Goal: Task Accomplishment & Management: Use online tool/utility

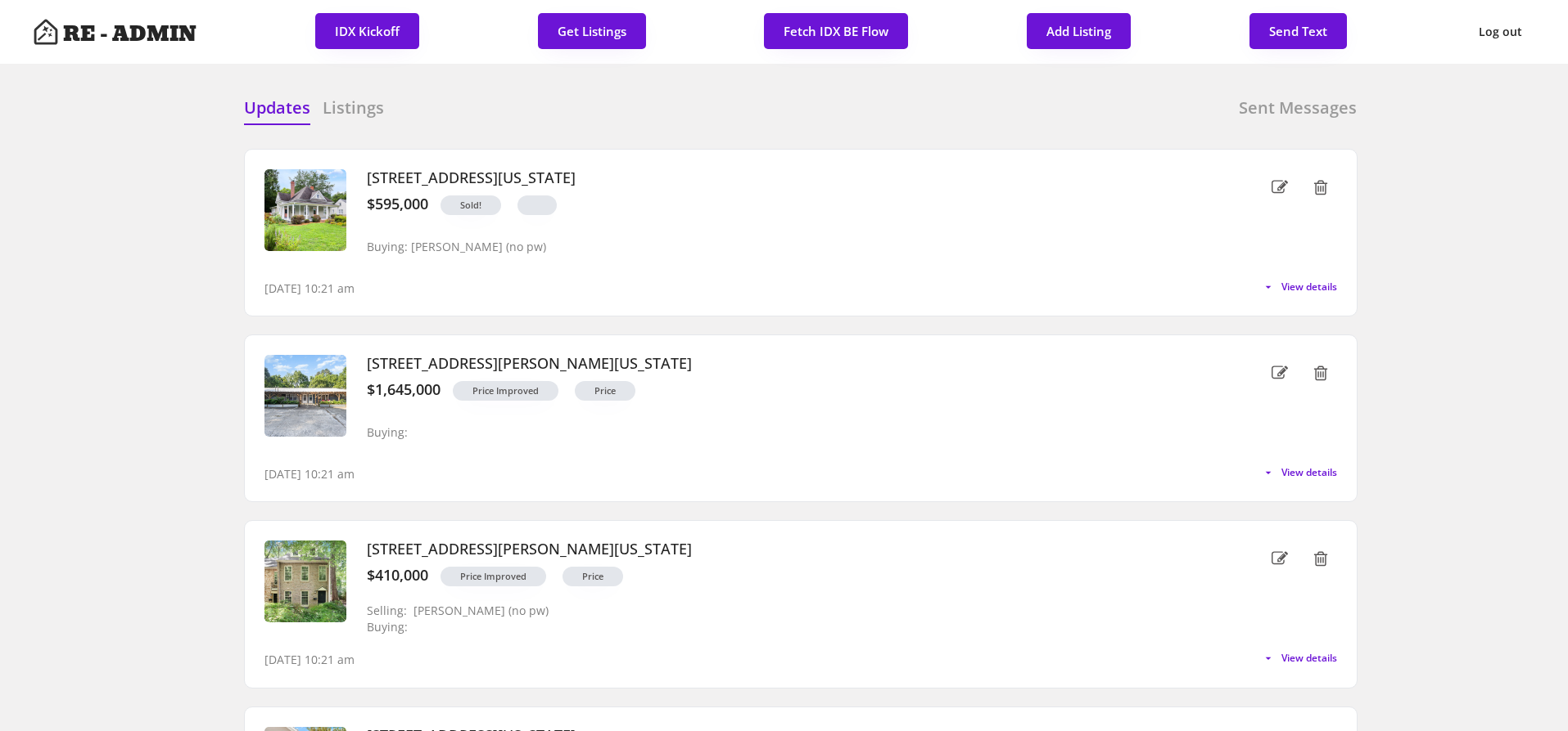
click at [362, 108] on h6 "Listings" at bounding box center [353, 108] width 61 height 23
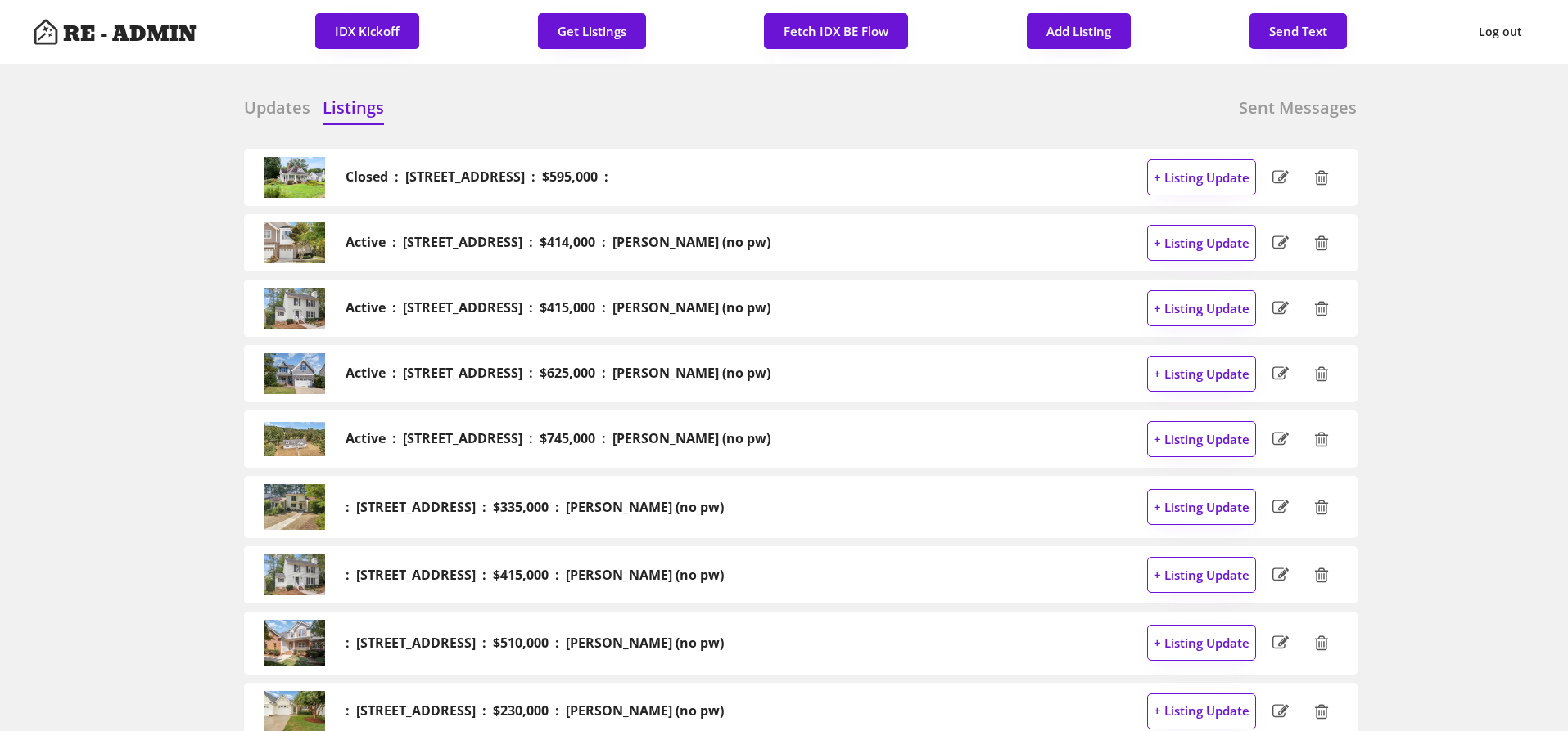
click at [510, 112] on div "Updates Listings Sent Messages" at bounding box center [800, 113] width 1113 height 33
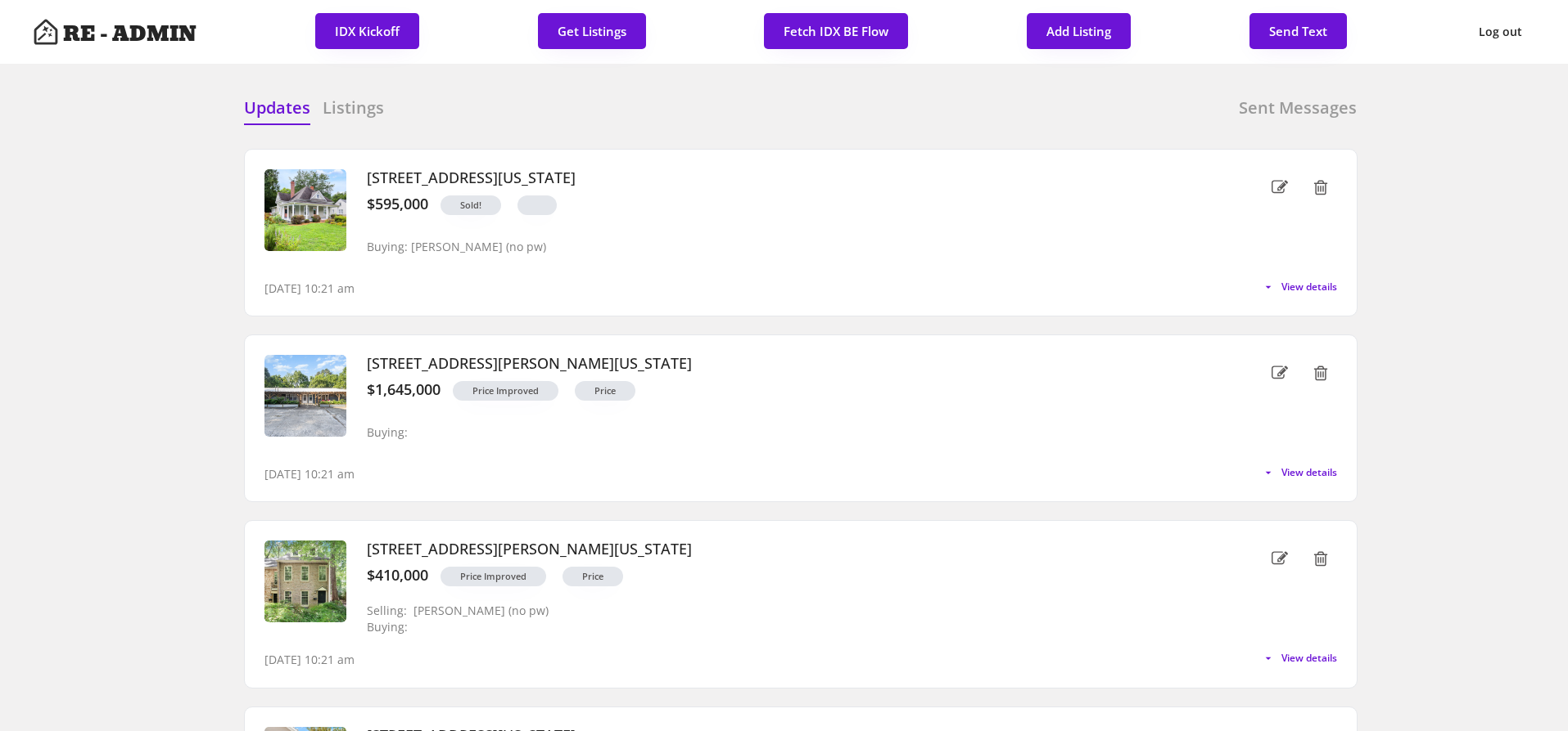
click at [483, 106] on div "Updates Listings Sent Messages" at bounding box center [800, 113] width 1113 height 33
click at [515, 115] on div "Updates Listings Sent Messages" at bounding box center [800, 113] width 1113 height 33
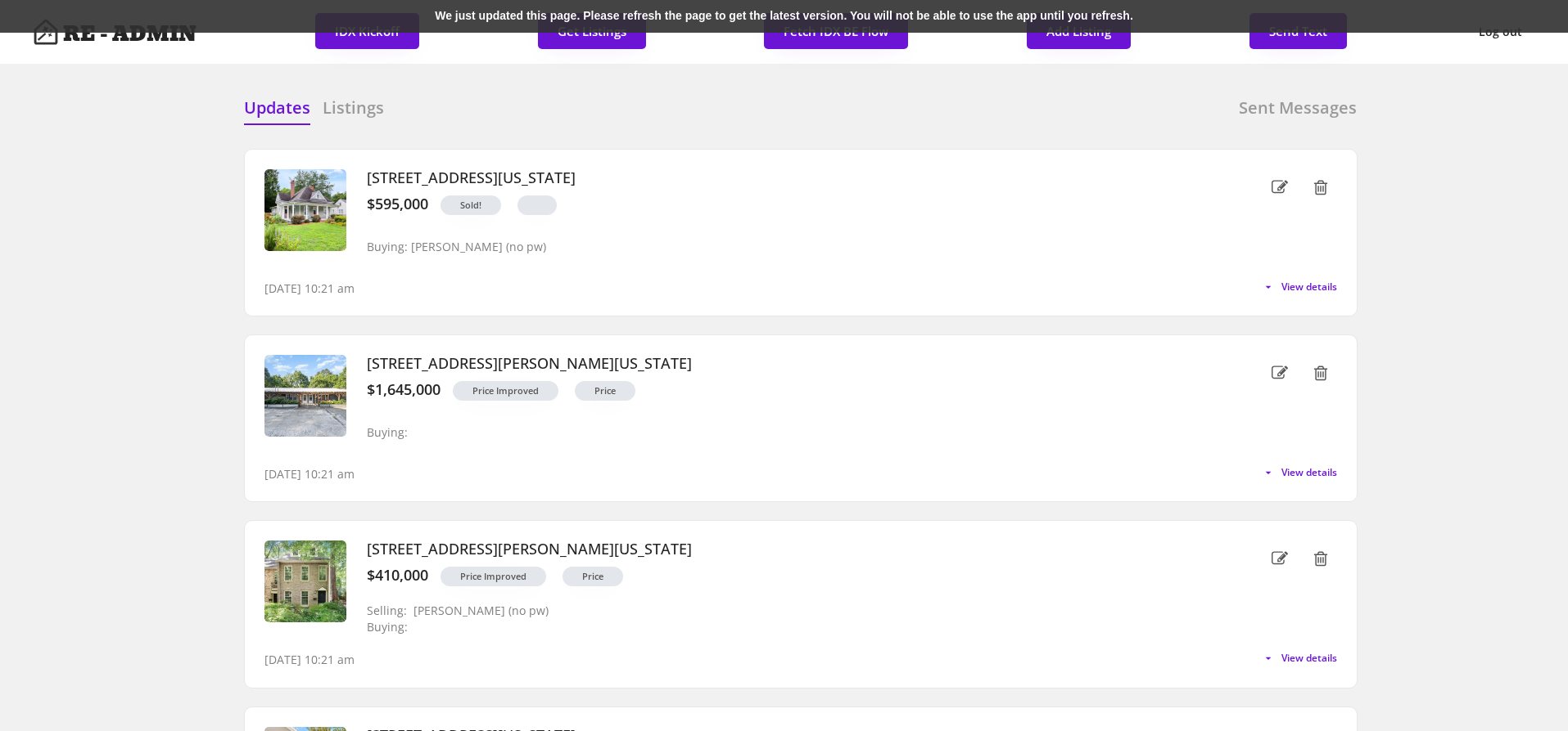
click at [321, 12] on div "We just updated this page. Please refresh the page to get the latest version. Y…" at bounding box center [784, 17] width 1568 height 33
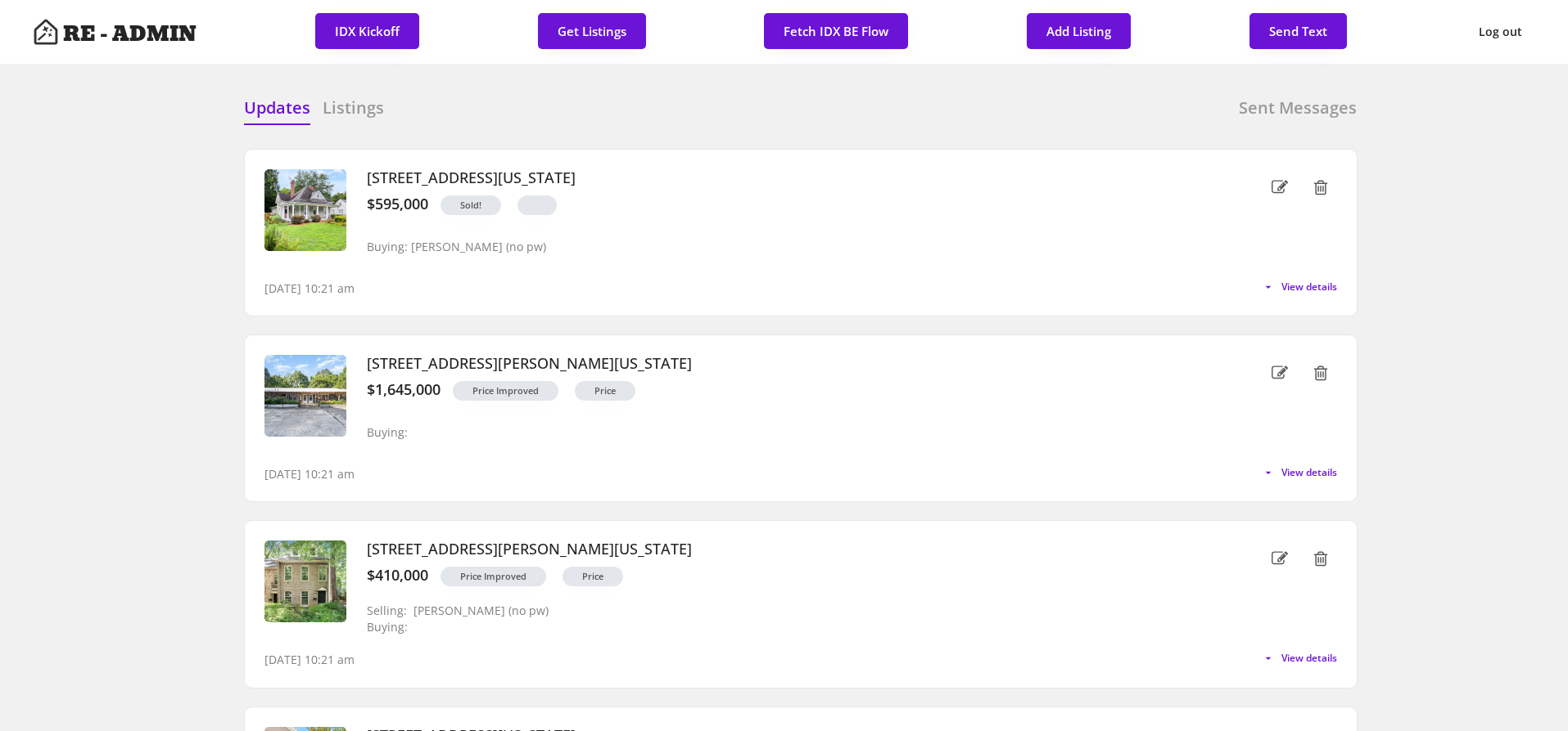
click at [587, 31] on button "Get Listings" at bounding box center [592, 31] width 108 height 36
click at [530, 84] on div "Updates Listings Sent Messages [STREET_ADDRESS][US_STATE] $595,000 Sold! Buying…" at bounding box center [784, 96] width 1146 height 39
click at [363, 117] on h6 "Listings" at bounding box center [353, 108] width 61 height 23
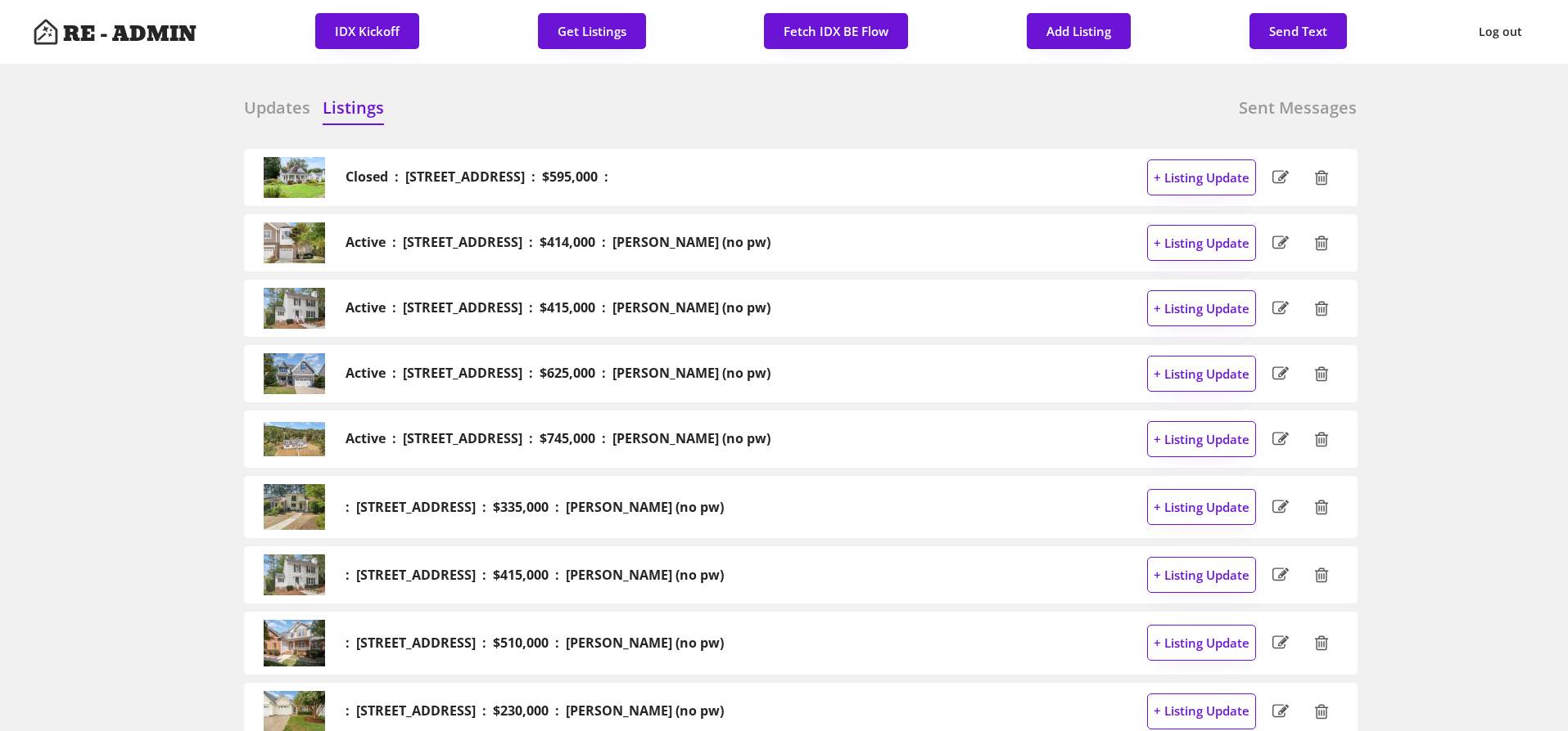
click at [272, 108] on h6 "Updates" at bounding box center [277, 108] width 66 height 23
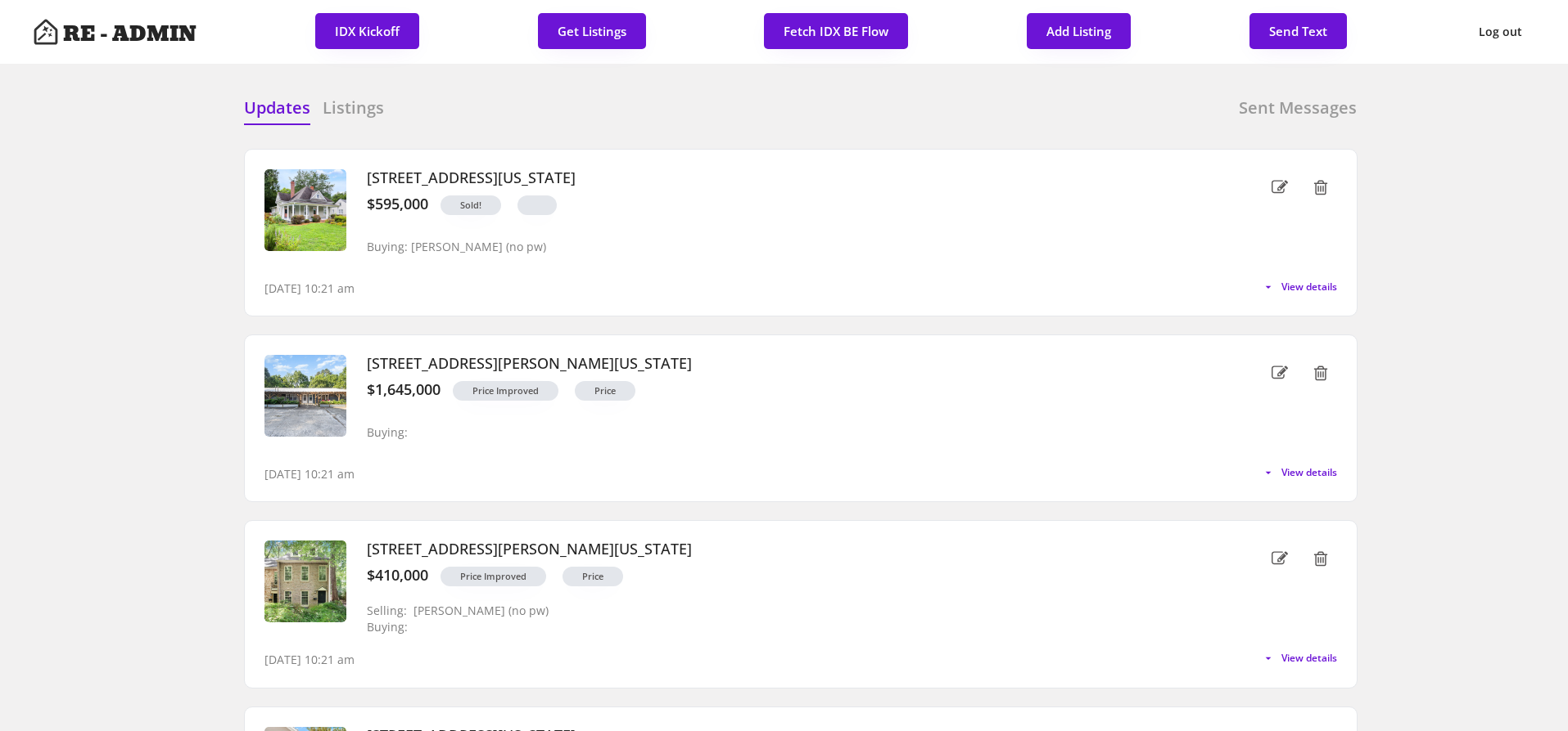
click at [525, 108] on div "Updates Listings Sent Messages" at bounding box center [800, 113] width 1113 height 33
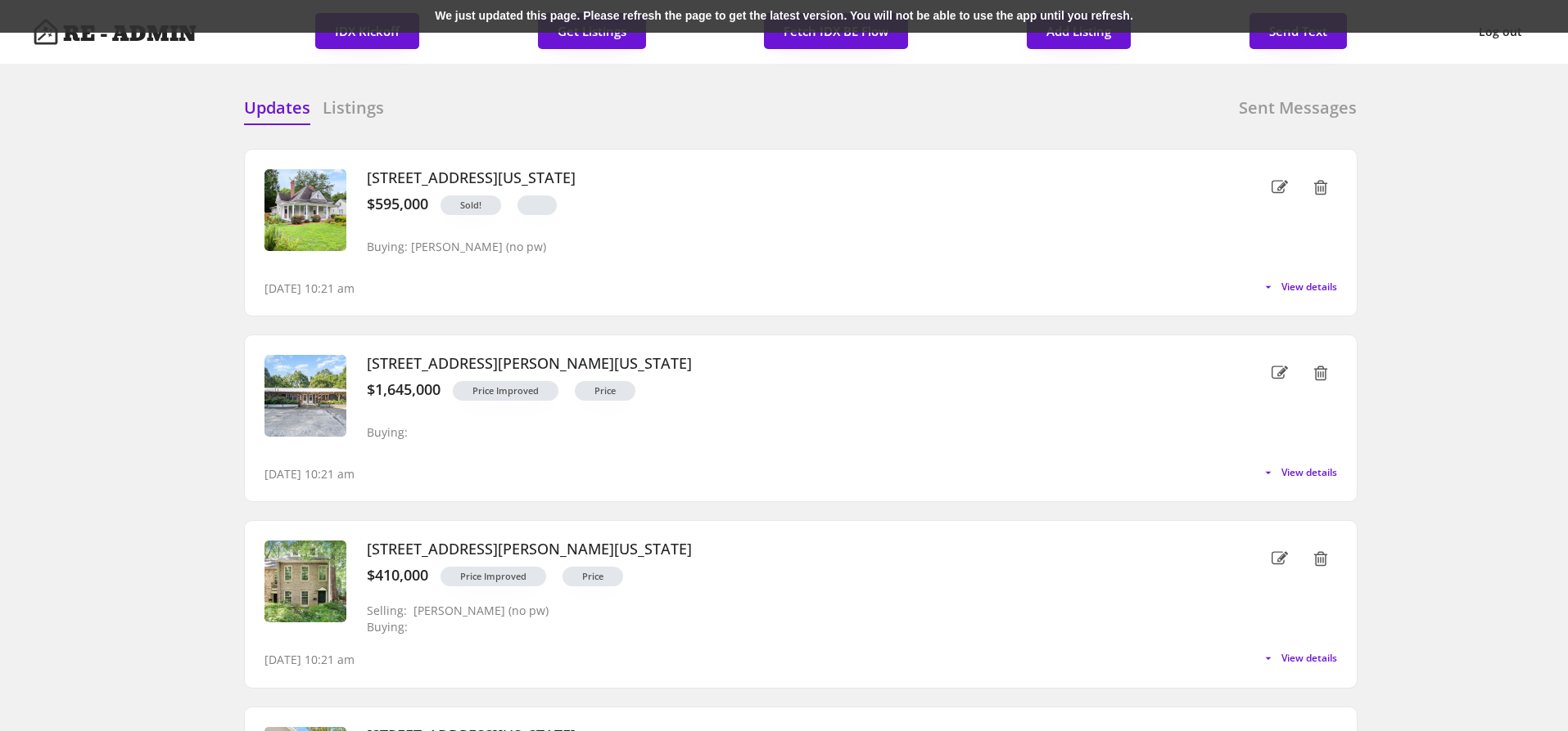
click at [673, 17] on div "We just updated this page. Please refresh the page to get the latest version. Y…" at bounding box center [784, 17] width 1568 height 33
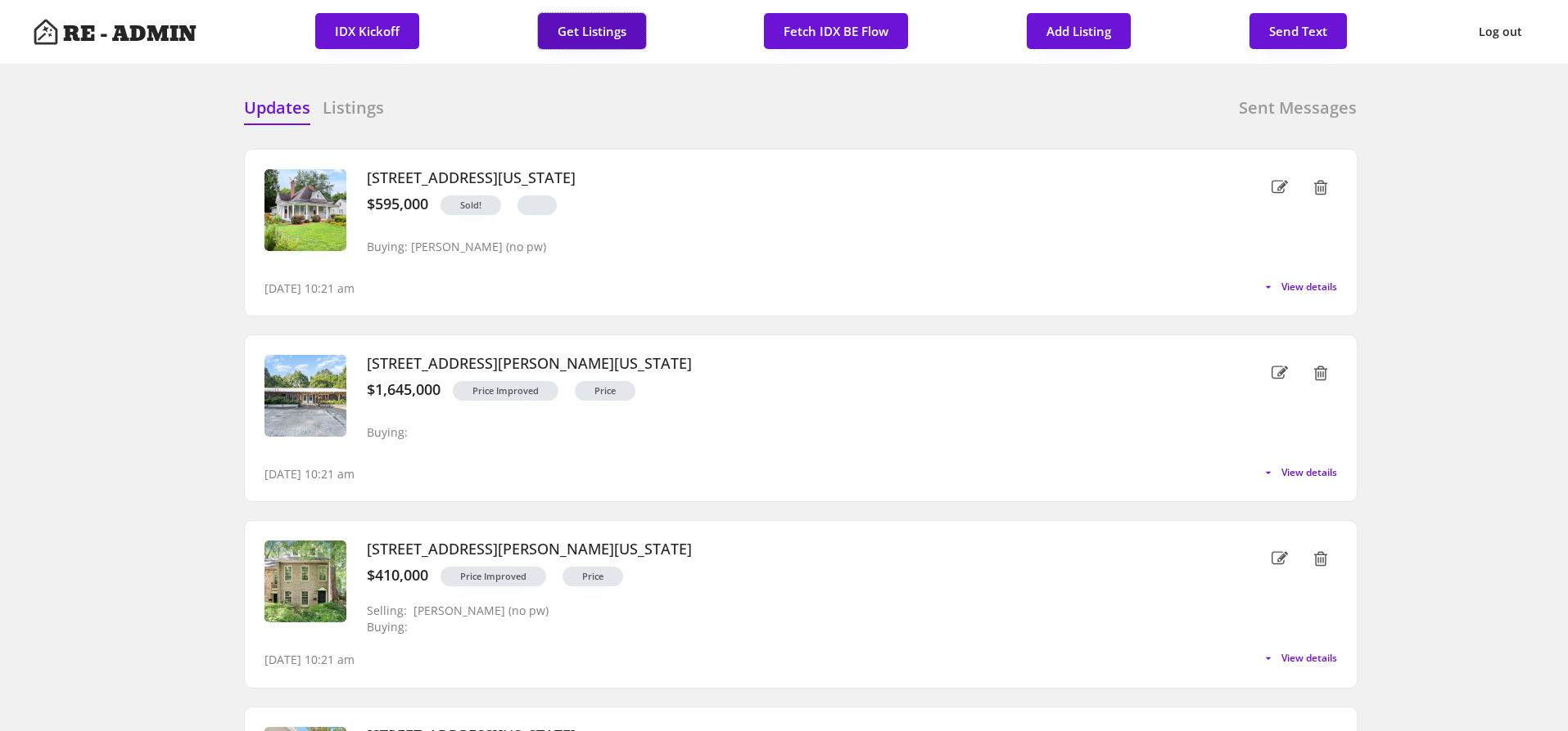
click at [576, 32] on button "Get Listings" at bounding box center [592, 31] width 108 height 36
click at [826, 103] on div "Updates Listings Sent Messages" at bounding box center [800, 113] width 1113 height 33
click at [799, 110] on div "Updates Listings Sent Messages" at bounding box center [800, 113] width 1113 height 33
click at [341, 111] on h6 "Listings" at bounding box center [353, 108] width 61 height 23
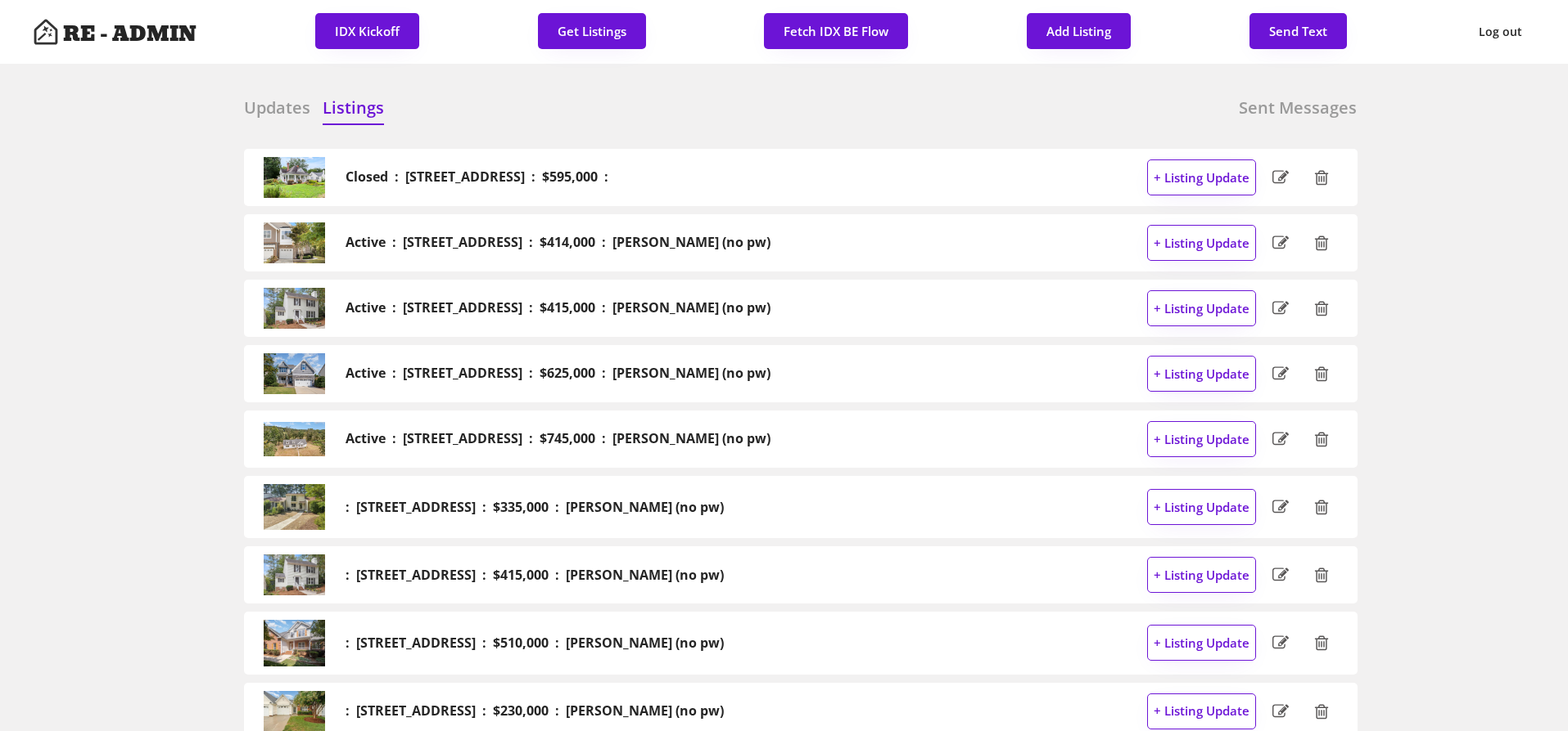
click at [277, 110] on h6 "Updates" at bounding box center [277, 108] width 66 height 23
